Goal: Task Accomplishment & Management: Manage account settings

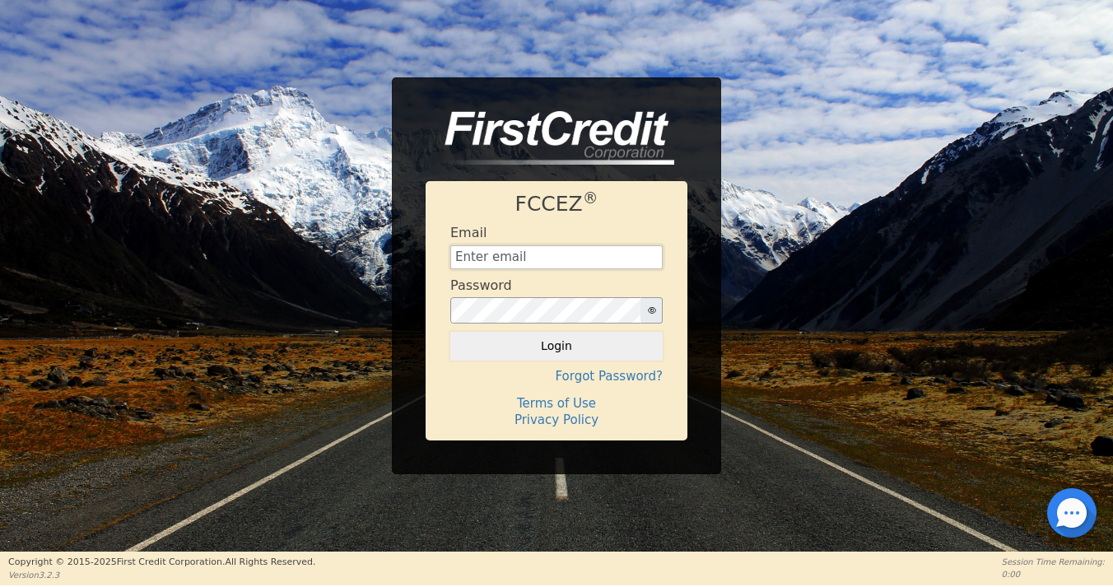
type input "[EMAIL_ADDRESS][DOMAIN_NAME]"
click at [556, 346] on button "Login" at bounding box center [556, 346] width 212 height 28
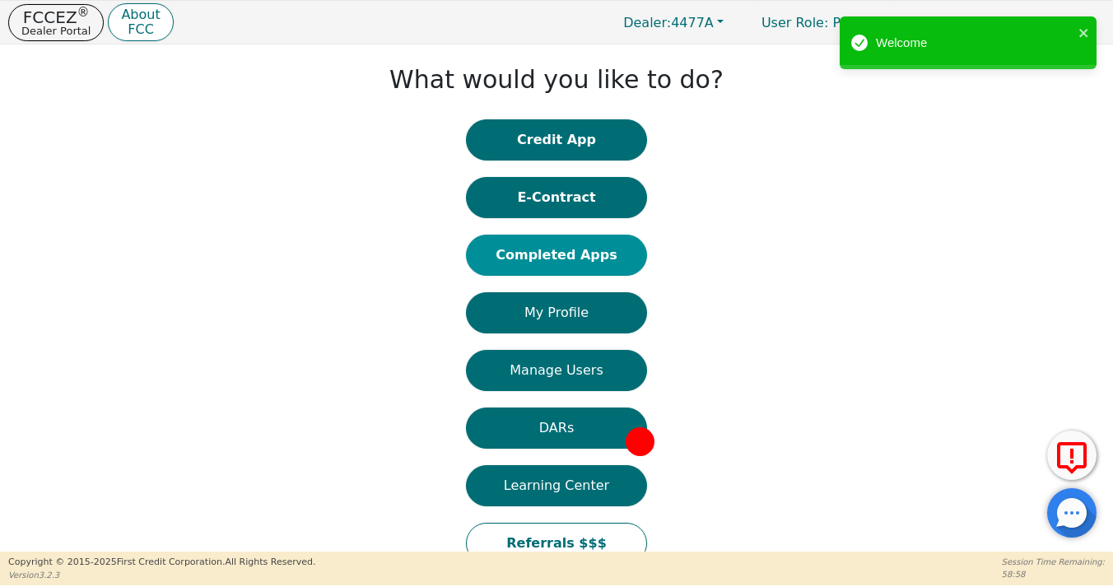
click at [595, 252] on button "Completed Apps" at bounding box center [556, 255] width 181 height 41
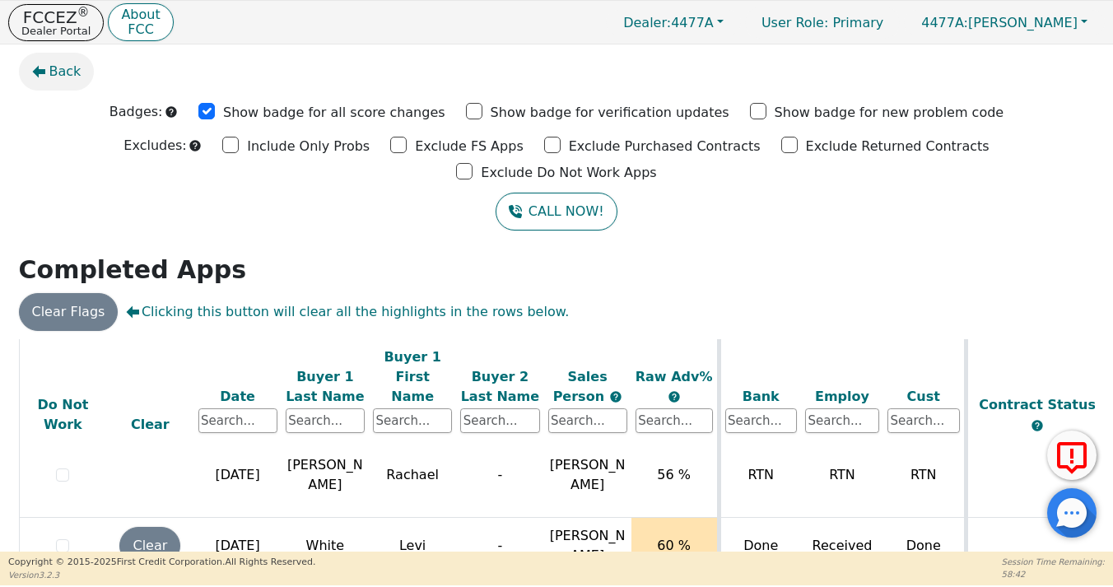
click at [69, 66] on span "Back" at bounding box center [65, 72] width 32 height 20
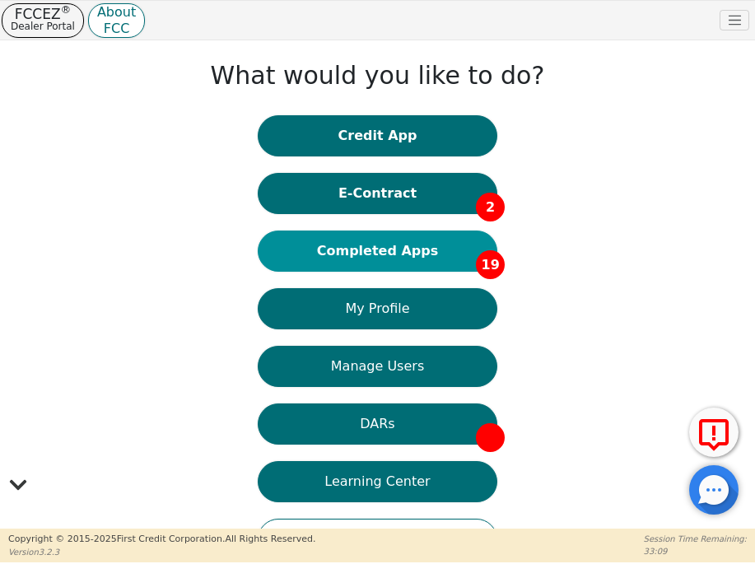
click at [389, 257] on button "Completed Apps 19" at bounding box center [378, 250] width 240 height 41
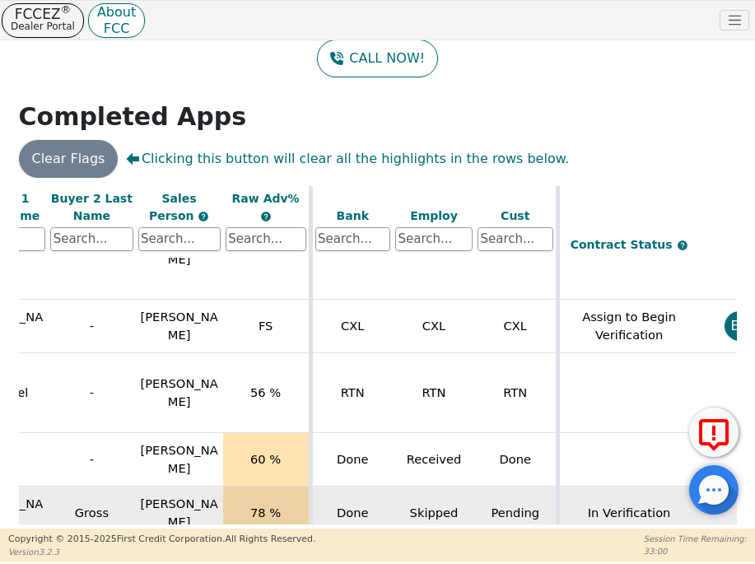
scroll to position [832, 408]
